Goal: Task Accomplishment & Management: Manage account settings

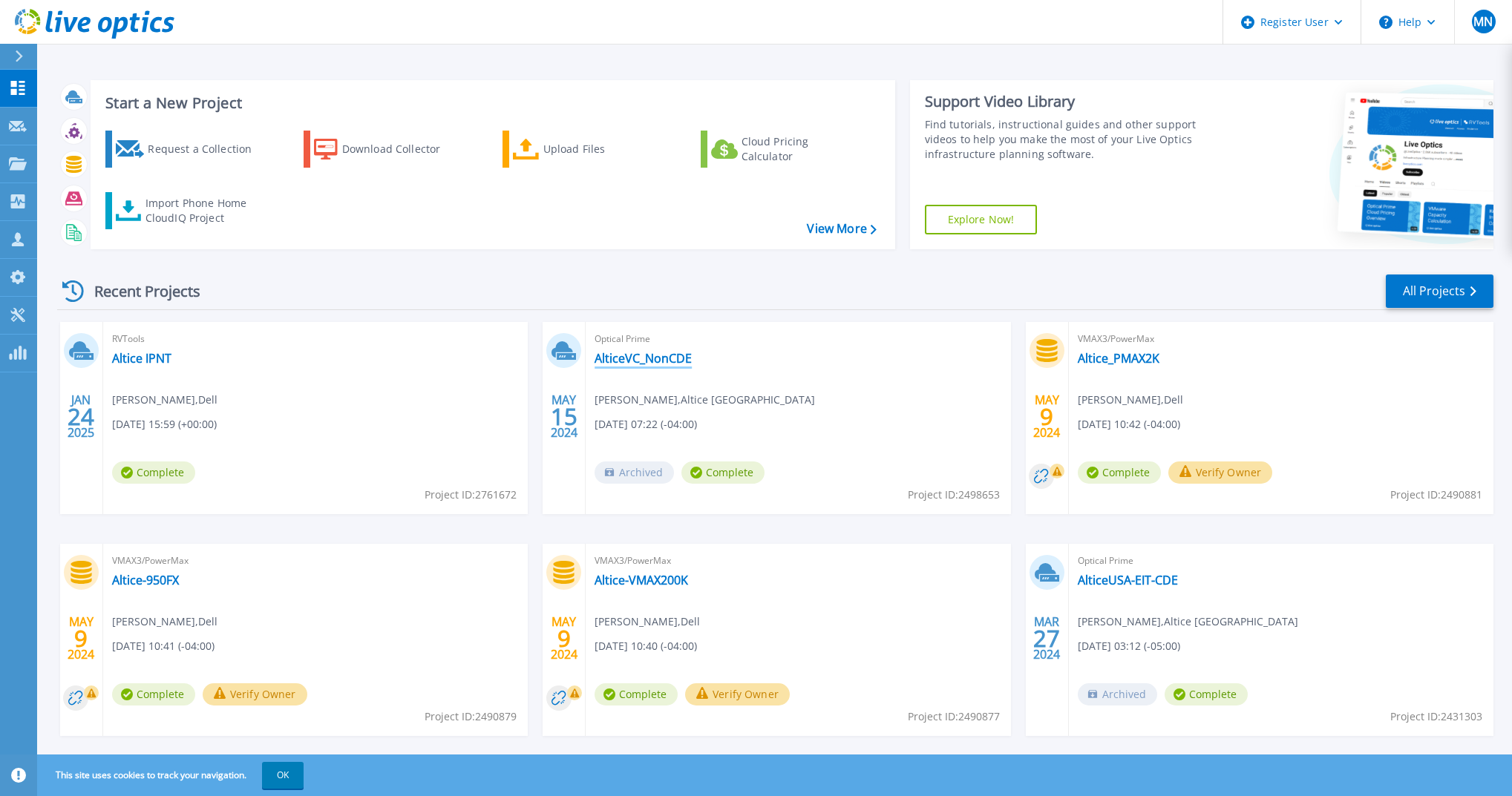
click at [633, 359] on link "AlticeVC_NonCDE" at bounding box center [643, 358] width 97 height 15
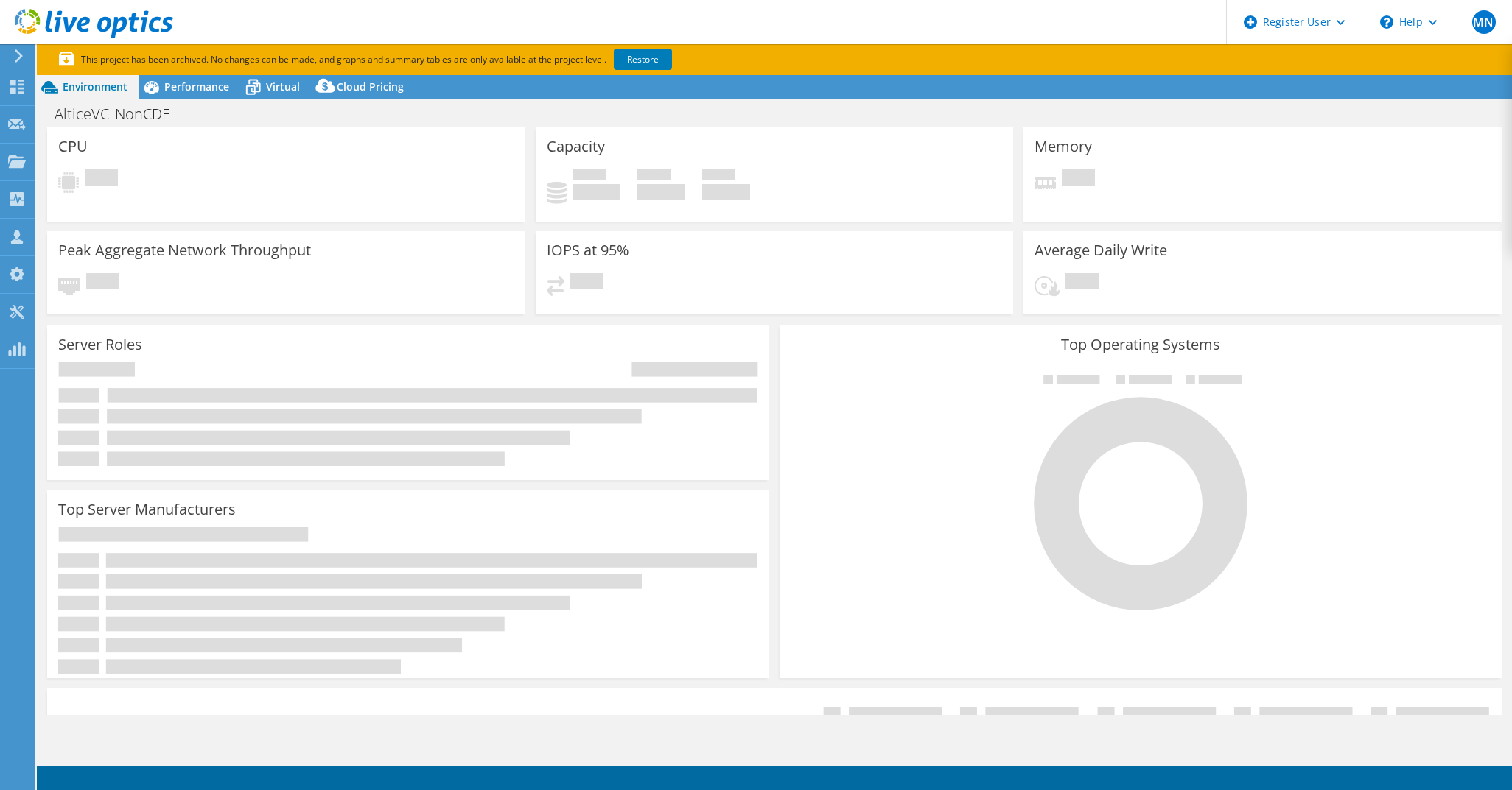
select select "USD"
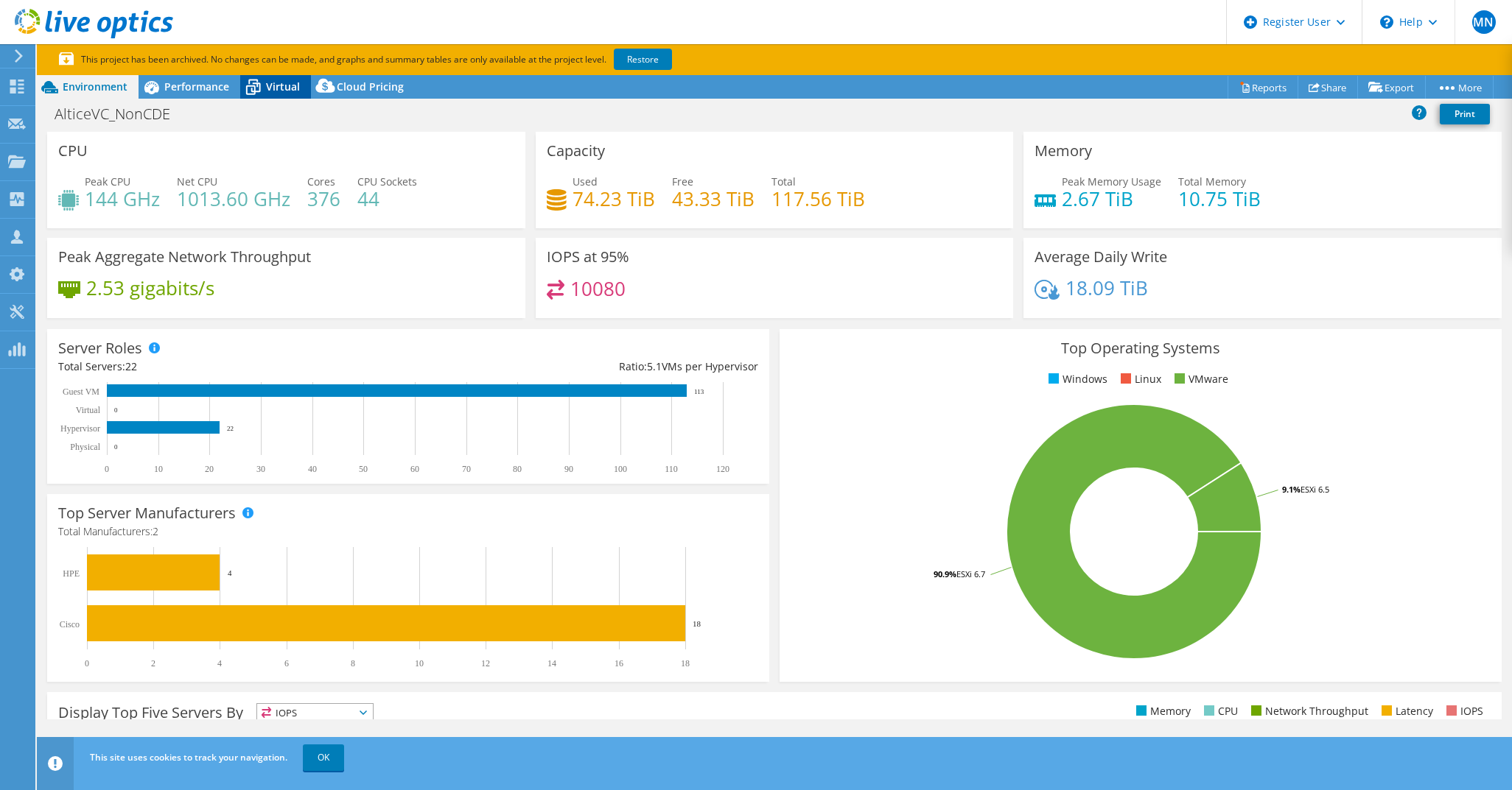
click at [284, 86] on span "Virtual" at bounding box center [282, 86] width 34 height 14
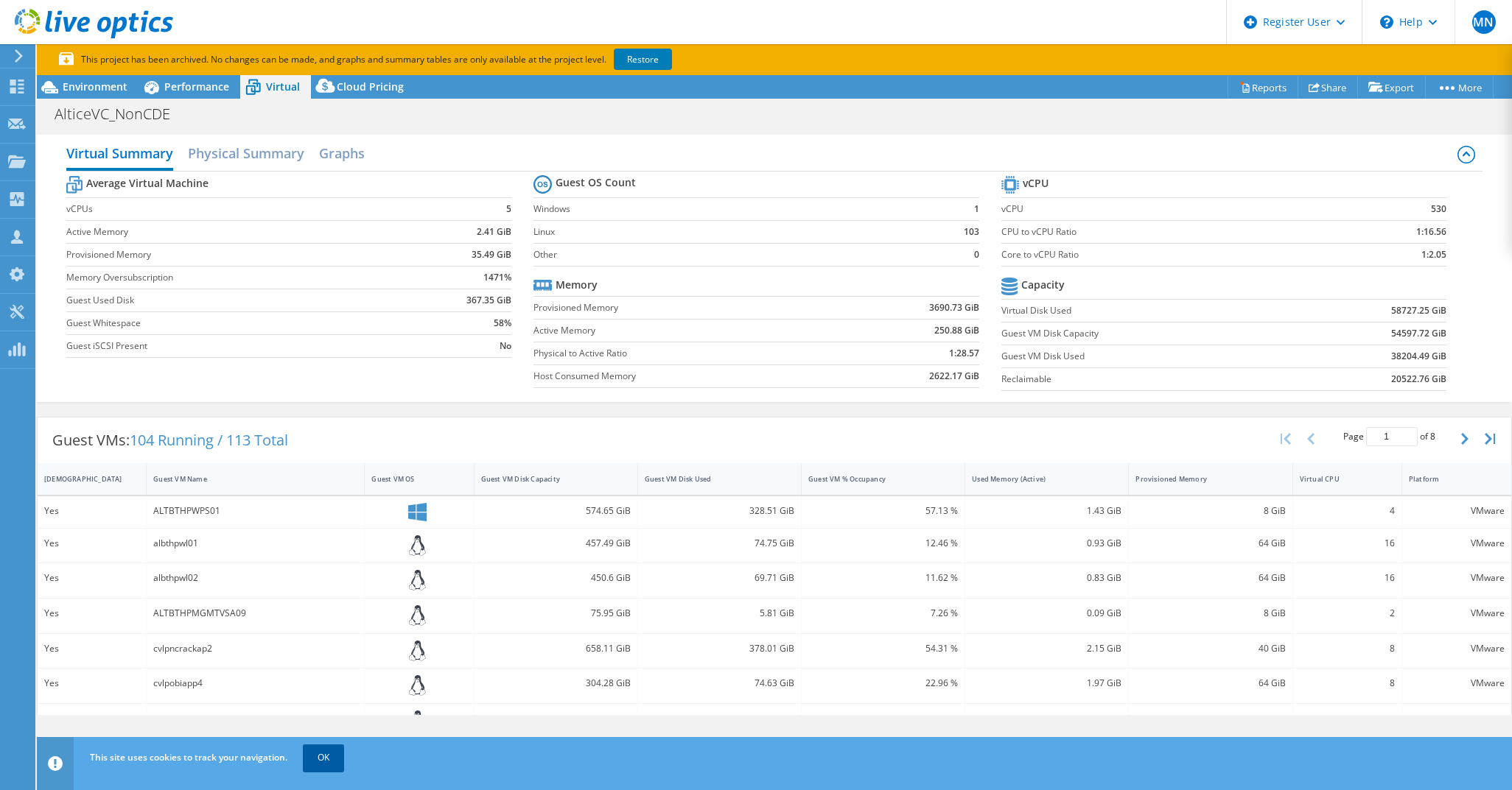
click at [326, 765] on link "OK" at bounding box center [323, 758] width 41 height 26
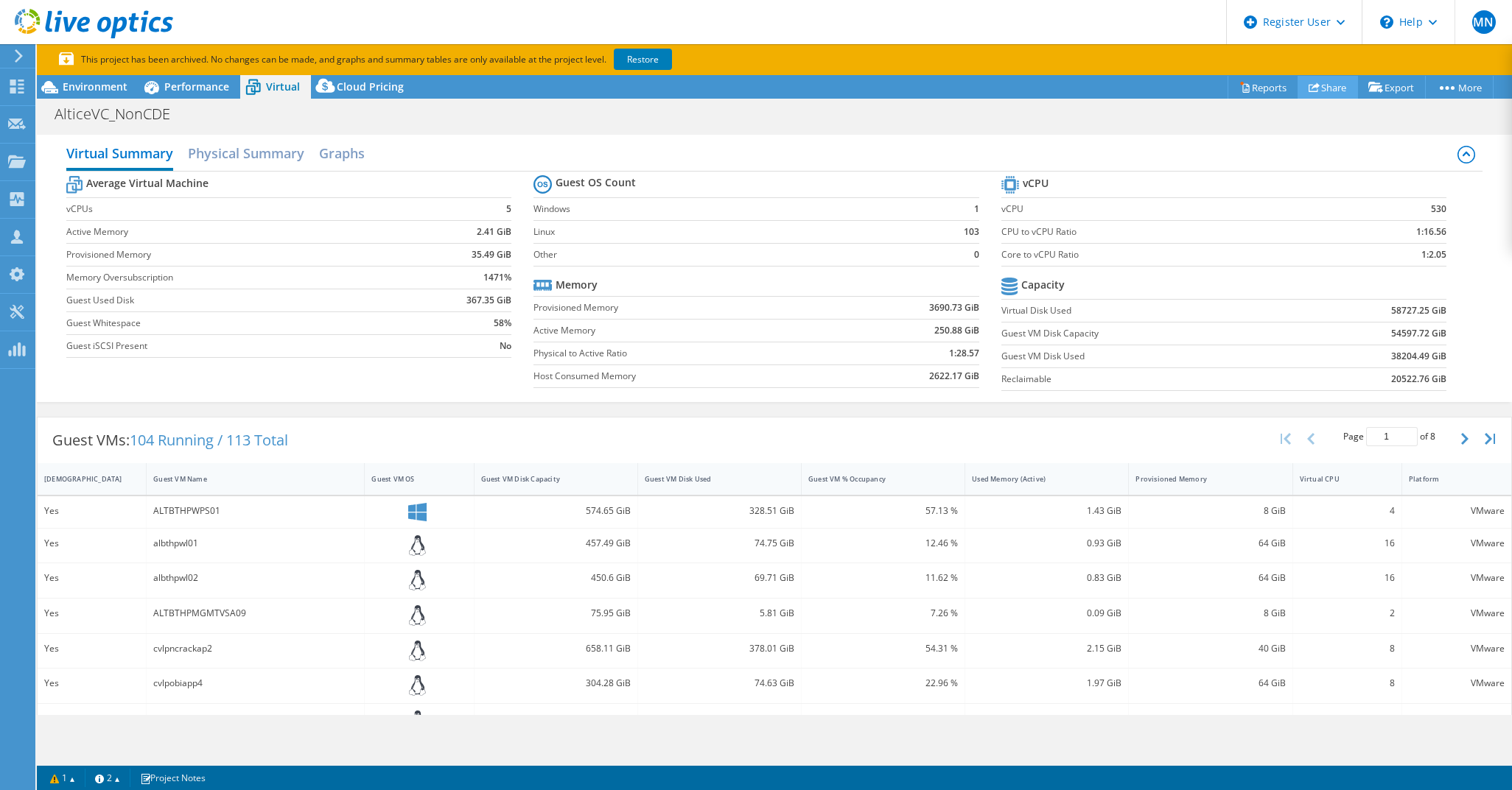
click at [1328, 92] on link "Share" at bounding box center [1328, 88] width 61 height 23
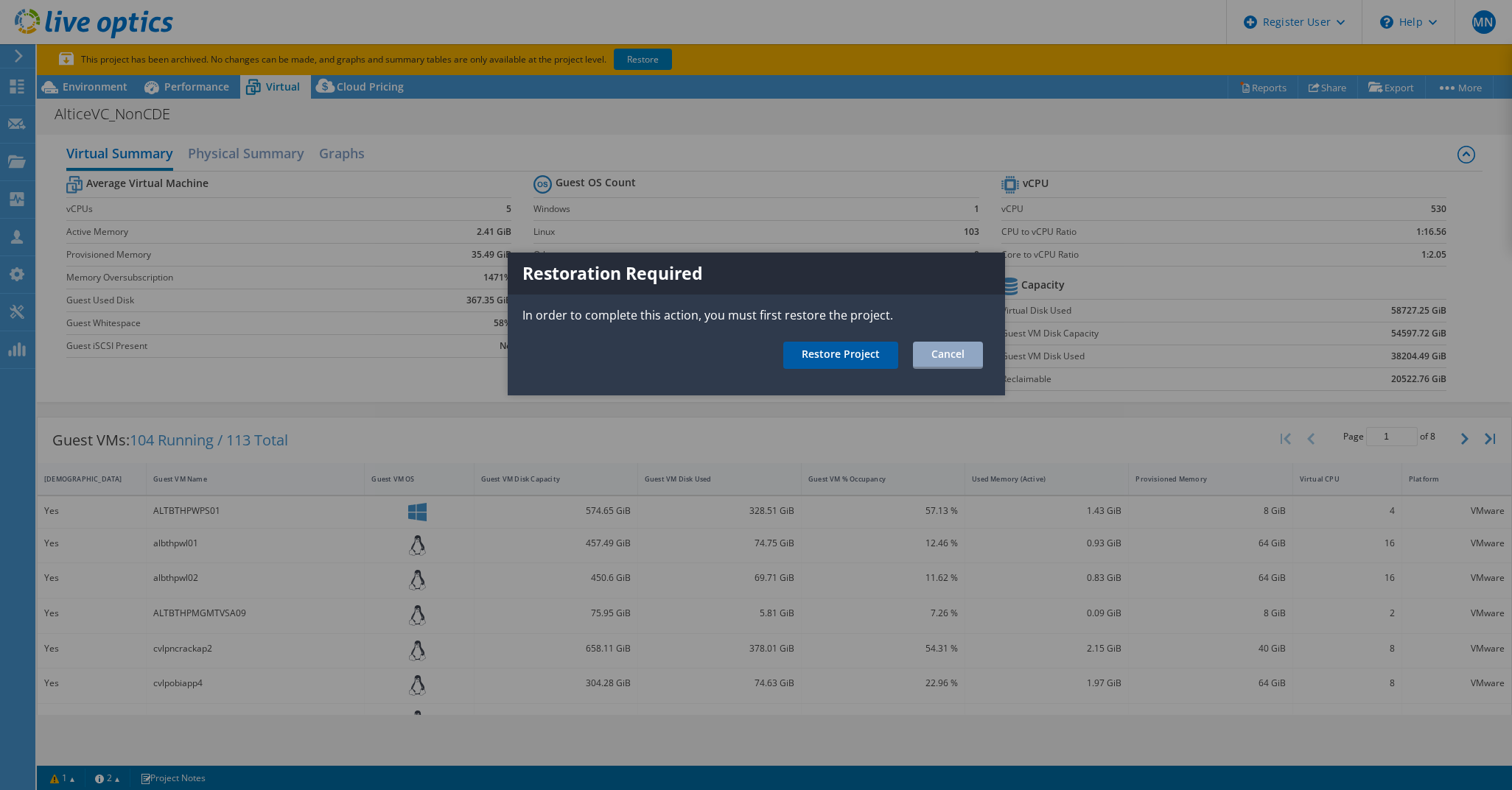
click at [841, 359] on link "Restore Project" at bounding box center [840, 355] width 115 height 27
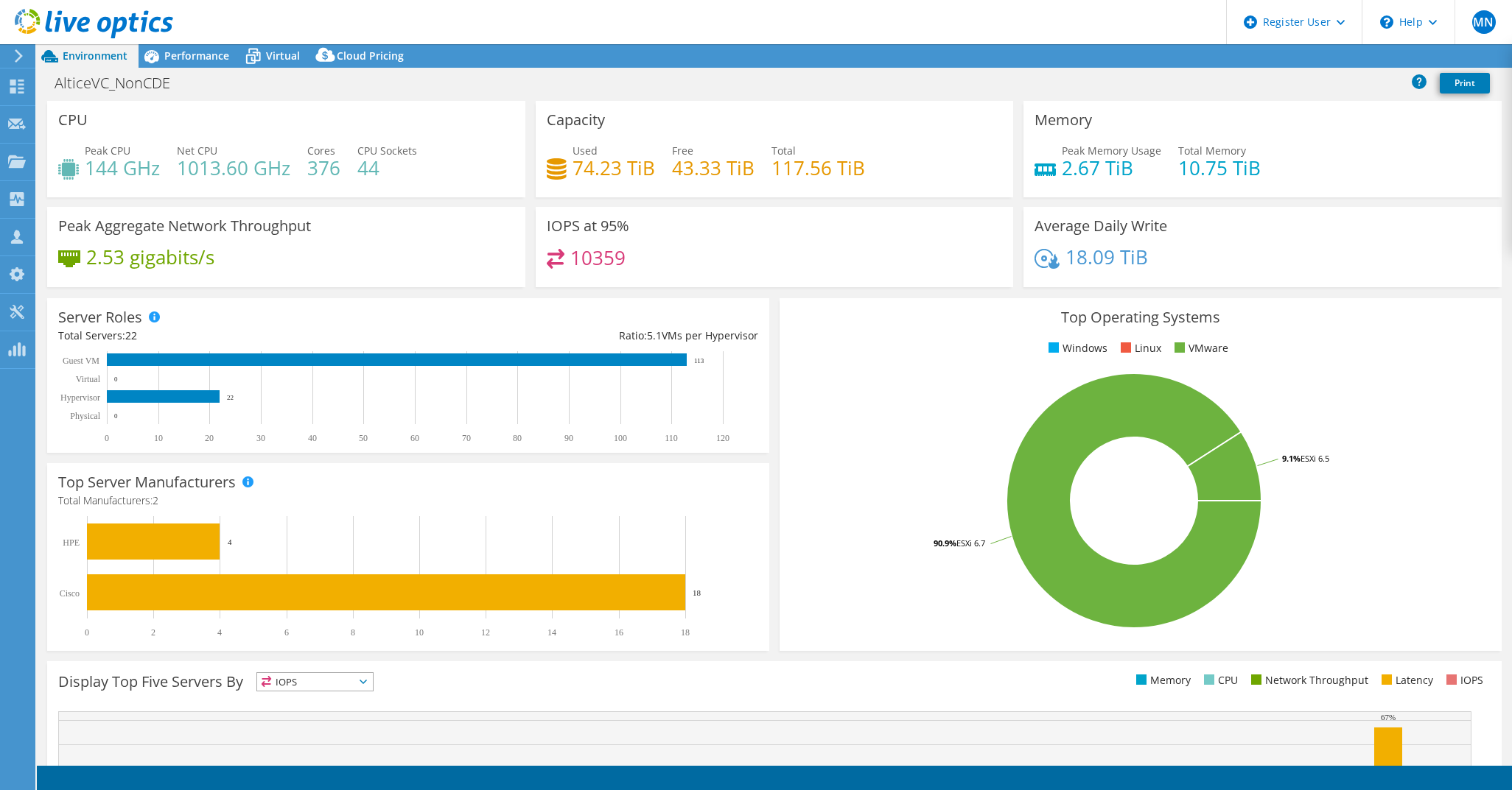
select select "USD"
